Goal: Task Accomplishment & Management: Use online tool/utility

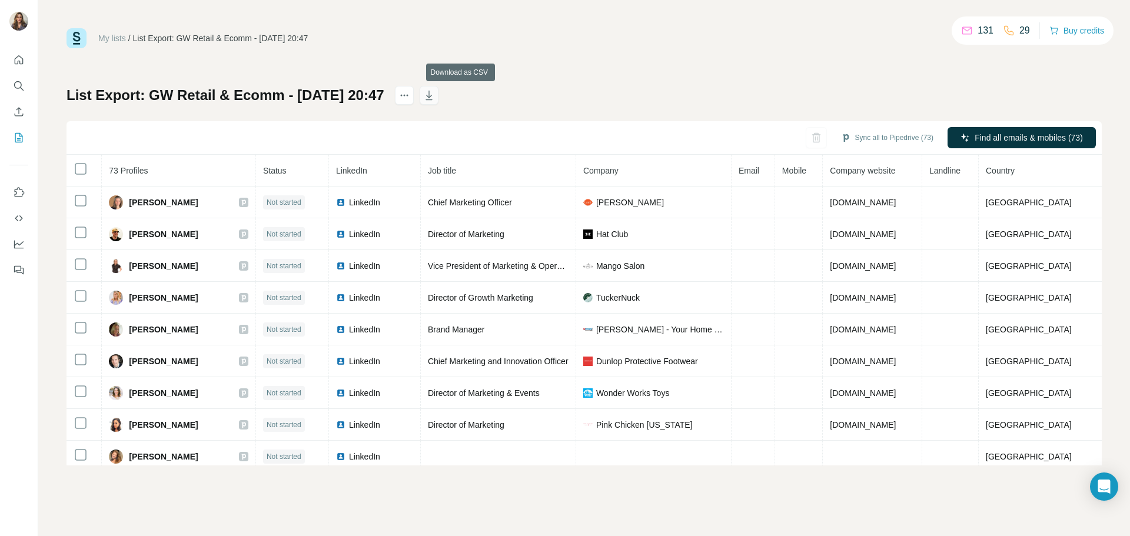
click at [438, 104] on button "button" at bounding box center [429, 95] width 19 height 19
click at [717, 25] on div "My lists / List Export: GW Retail & Ecomm - [DATE] 20:47 131 29 Buy credits Lis…" at bounding box center [584, 268] width 1092 height 536
click at [432, 100] on icon "button" at bounding box center [429, 95] width 6 height 9
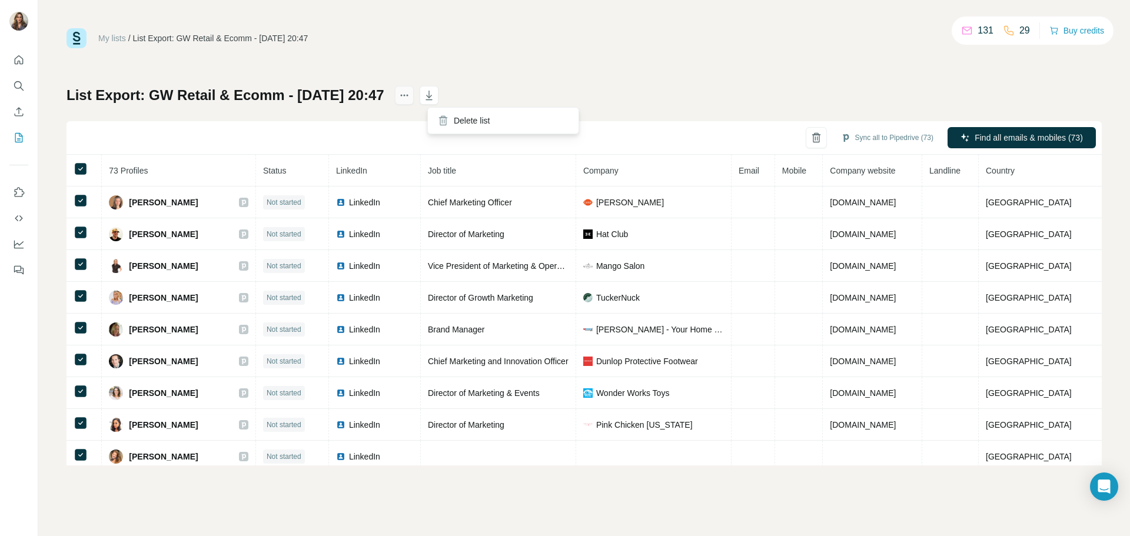
click at [410, 100] on icon "actions" at bounding box center [404, 95] width 12 height 12
click at [619, 58] on div "My lists / List Export: GW Retail & Ecomm - [DATE] 20:47 131 29 Buy credits Lis…" at bounding box center [584, 246] width 1035 height 437
click at [410, 98] on icon "actions" at bounding box center [404, 95] width 12 height 12
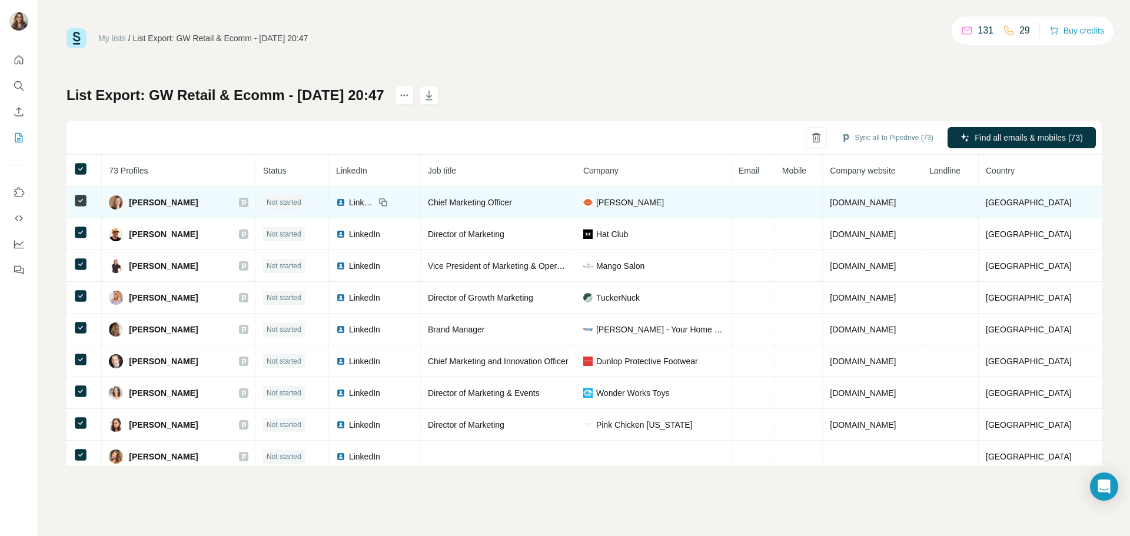
drag, startPoint x: 649, startPoint y: 202, endPoint x: 659, endPoint y: 201, distance: 9.4
click at [659, 201] on span "[PERSON_NAME]" at bounding box center [630, 203] width 68 height 12
click at [642, 205] on span "[PERSON_NAME]" at bounding box center [630, 203] width 68 height 12
click at [875, 201] on span "[DOMAIN_NAME]" at bounding box center [863, 202] width 66 height 9
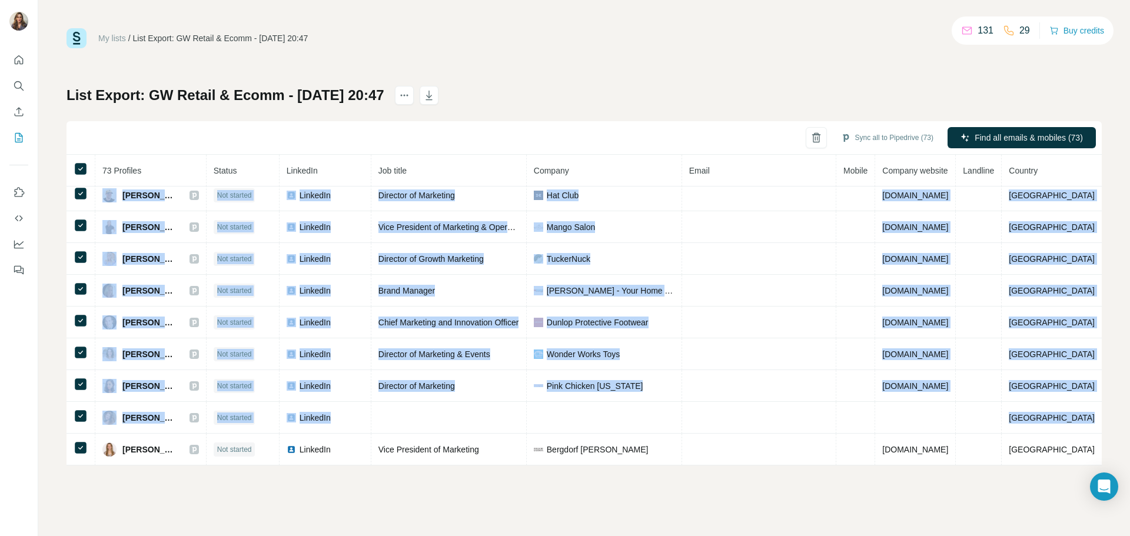
scroll to position [357, 0]
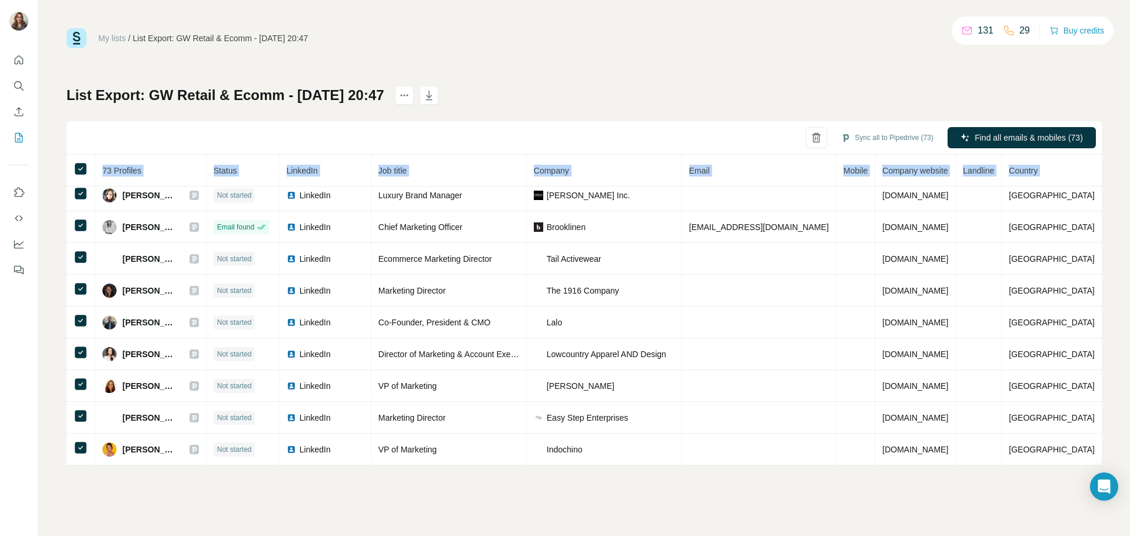
drag, startPoint x: 838, startPoint y: 195, endPoint x: 909, endPoint y: 498, distance: 311.5
click at [909, 498] on div "My lists / List Export: GW Retail & Ecomm - [DATE] 20:47 131 29 Buy credits Lis…" at bounding box center [584, 268] width 1092 height 536
copy table "73 Profiles Status LinkedIn Job title Company Email Mobile Company website Land…"
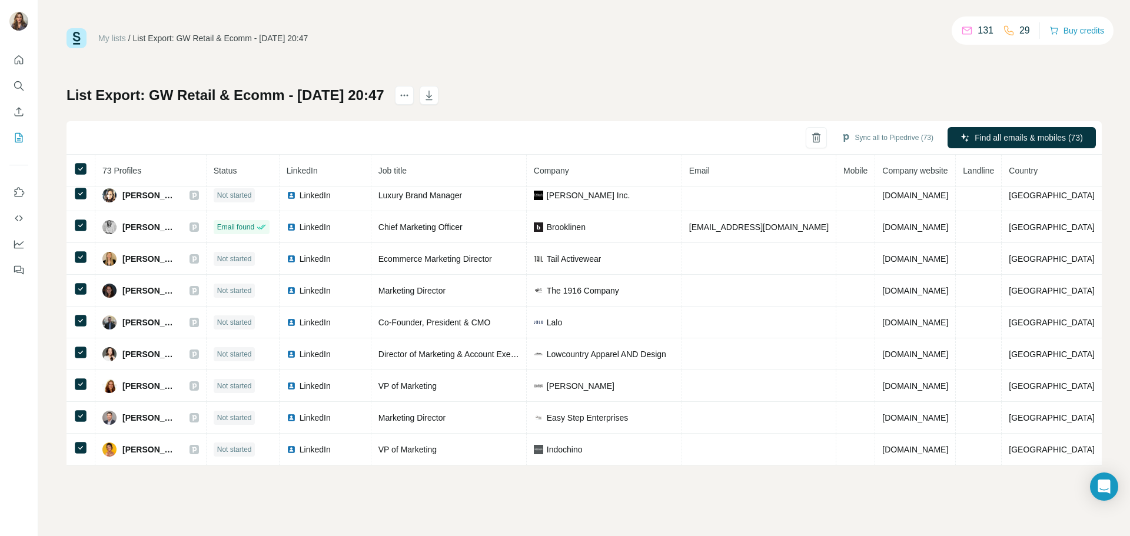
click at [627, 105] on div "List Export: GW Retail & Ecomm - [DATE] 20:47 Sync all to Pipedrive (73) Find a…" at bounding box center [584, 276] width 1035 height 380
click at [344, 134] on div "Sync all to Pipedrive (73) Find all emails & mobiles (73)" at bounding box center [584, 138] width 1035 height 34
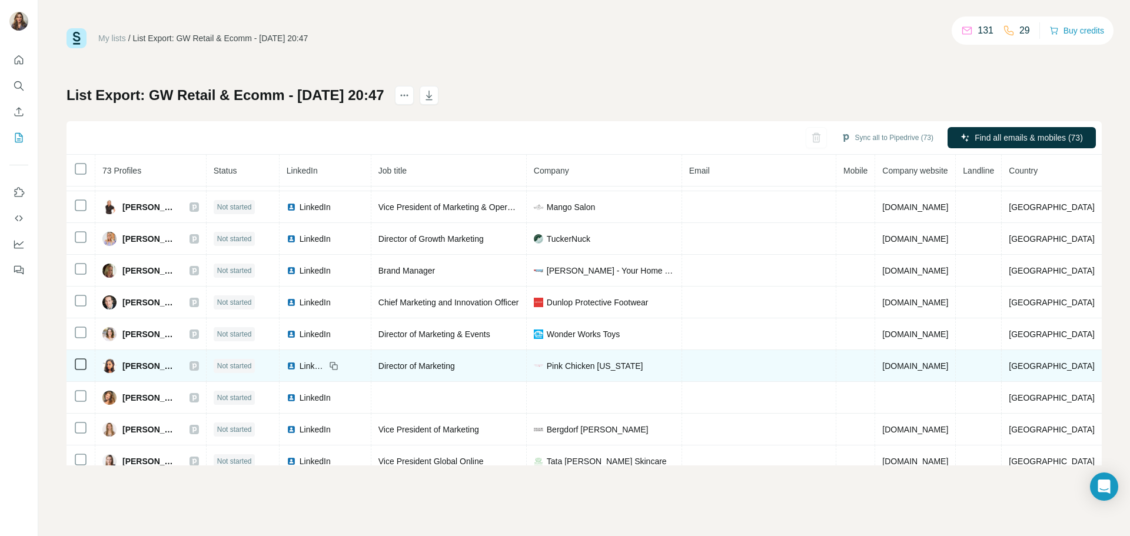
scroll to position [118, 0]
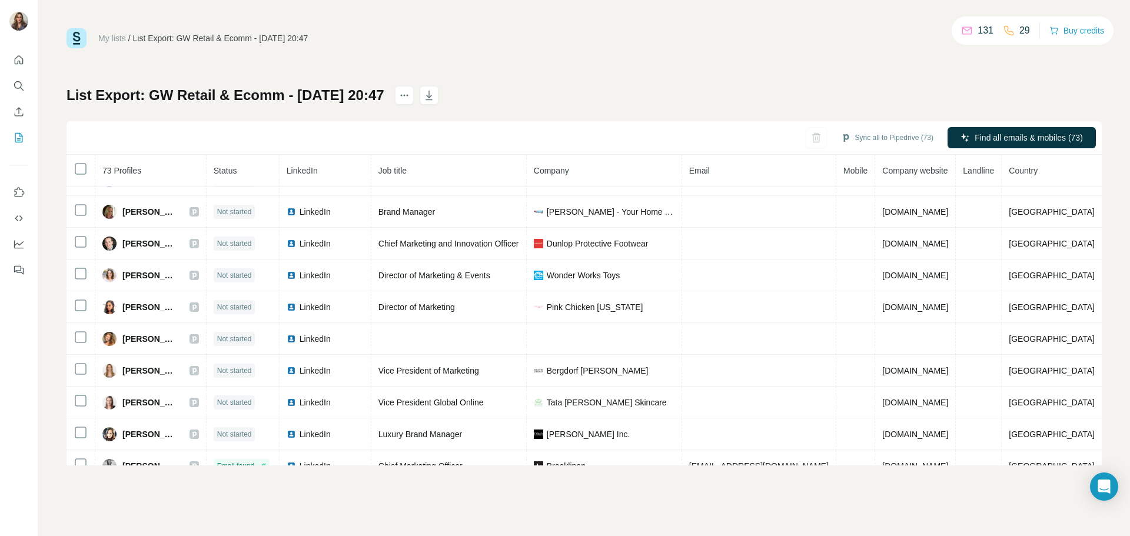
click at [1041, 523] on div "My lists / List Export: GW Retail & Ecomm - [DATE] 20:47 131 29 Buy credits Lis…" at bounding box center [584, 268] width 1092 height 536
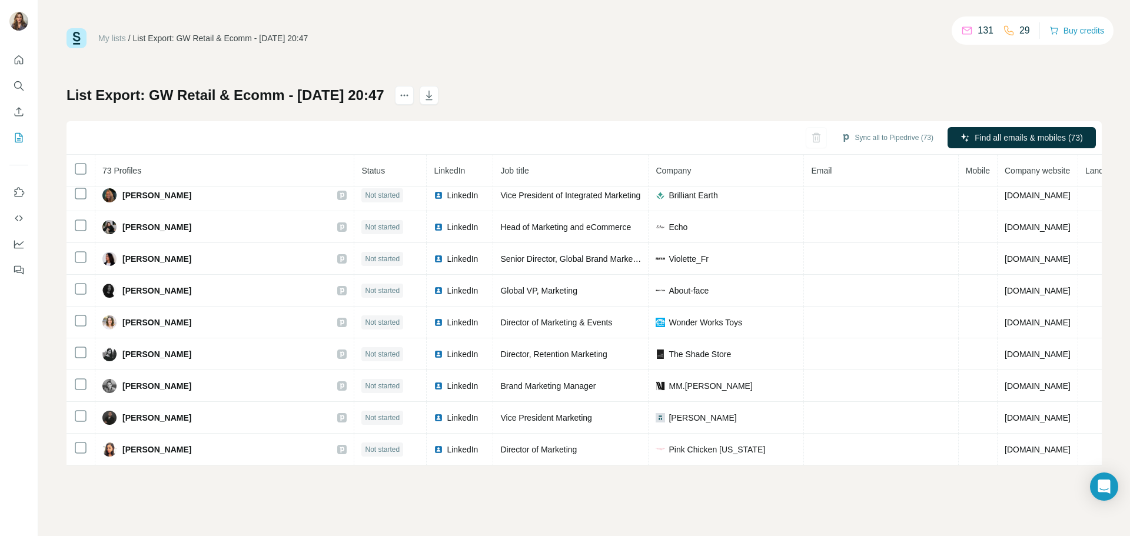
scroll to position [2041, 0]
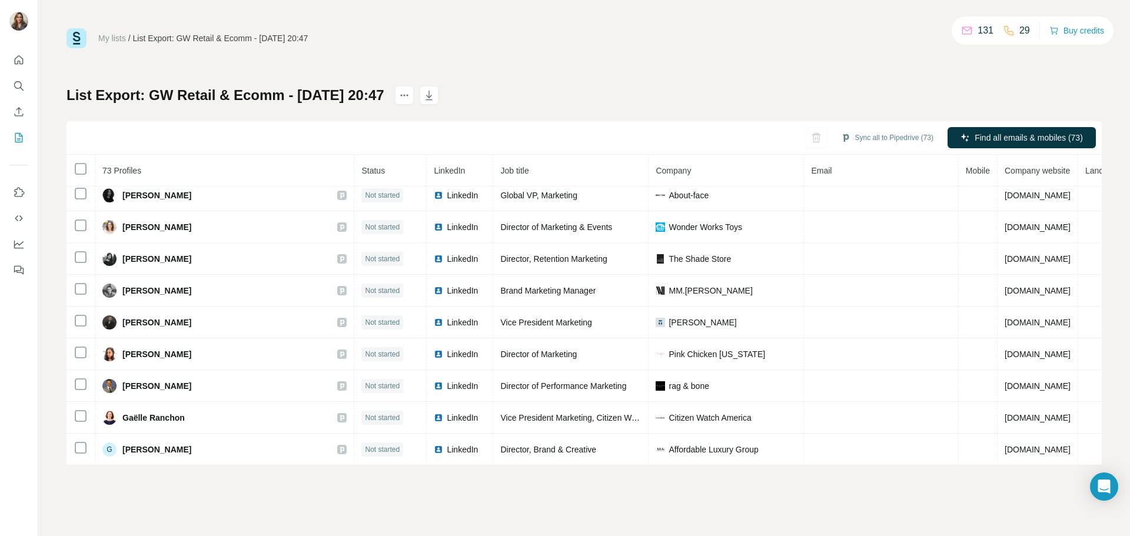
drag, startPoint x: 98, startPoint y: 169, endPoint x: 1038, endPoint y: 498, distance: 995.9
click at [1038, 498] on div "My lists / List Export: GW Retail & Ecomm - [DATE] 20:47 131 29 Buy credits Lis…" at bounding box center [584, 268] width 1092 height 536
copy thead
click at [759, 82] on div "My lists / List Export: GW Retail & Ecomm - [DATE] 20:47 131 29 Buy credits Lis…" at bounding box center [584, 246] width 1035 height 437
